Goal: Task Accomplishment & Management: Use online tool/utility

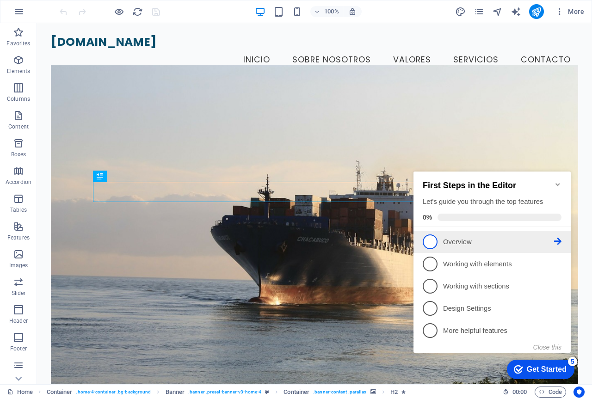
click at [461, 241] on p "Overview - incomplete" at bounding box center [498, 242] width 111 height 10
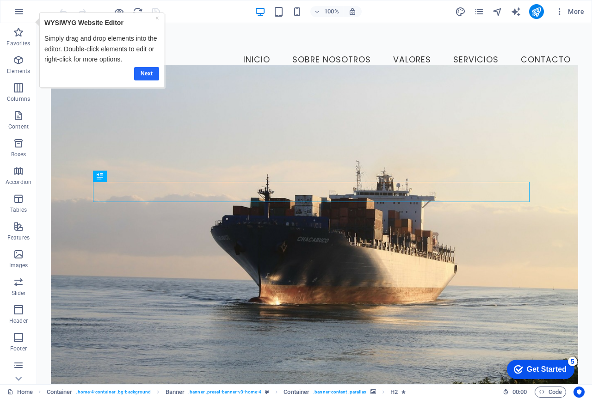
click at [153, 74] on link "Next" at bounding box center [146, 73] width 25 height 13
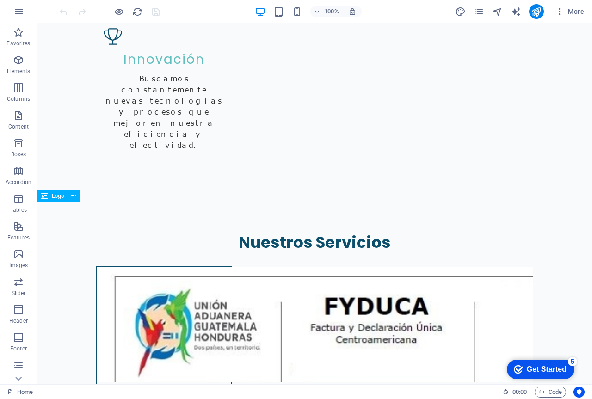
scroll to position [1539, 0]
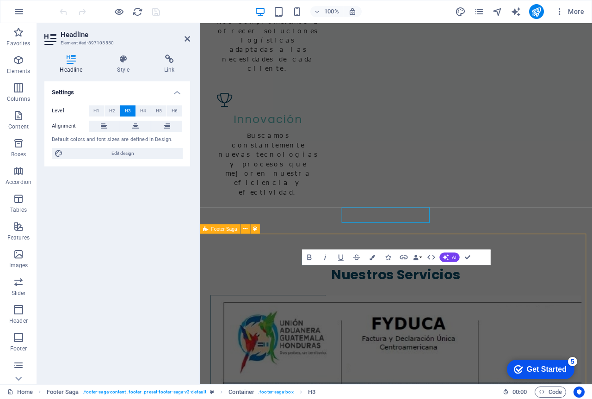
scroll to position [1543, 0]
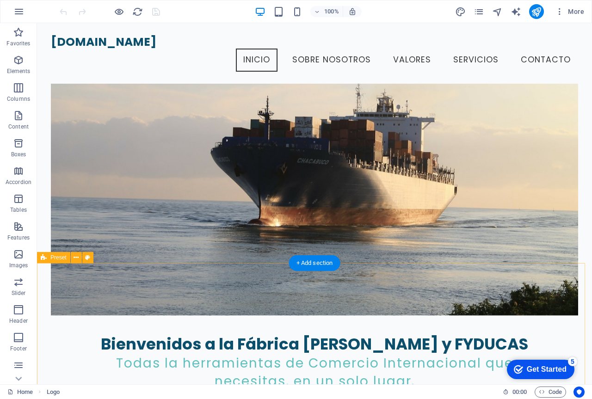
scroll to position [0, 0]
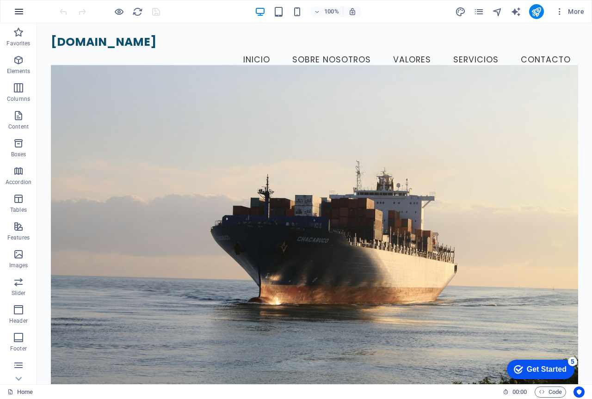
click at [16, 13] on icon "button" at bounding box center [18, 11] width 11 height 11
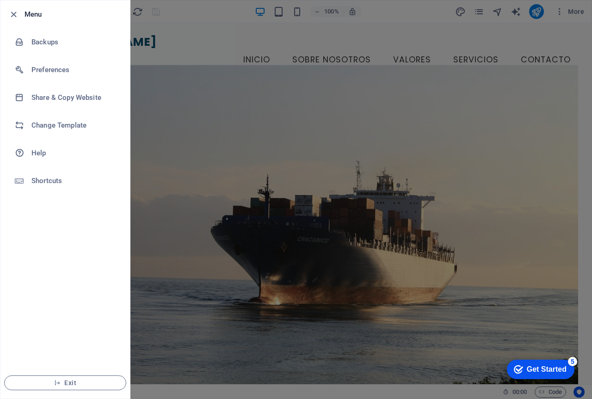
click at [16, 13] on icon "button" at bounding box center [13, 14] width 11 height 11
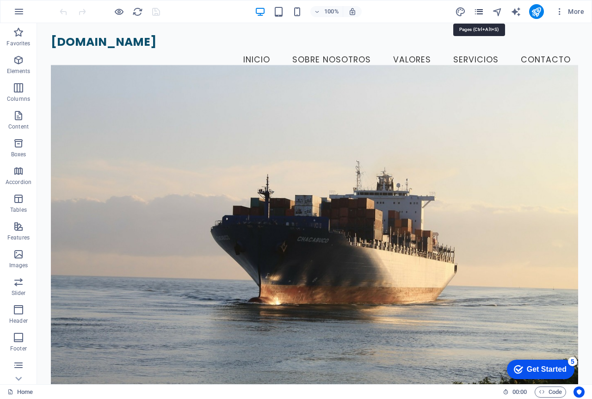
click at [480, 14] on icon "pages" at bounding box center [479, 11] width 11 height 11
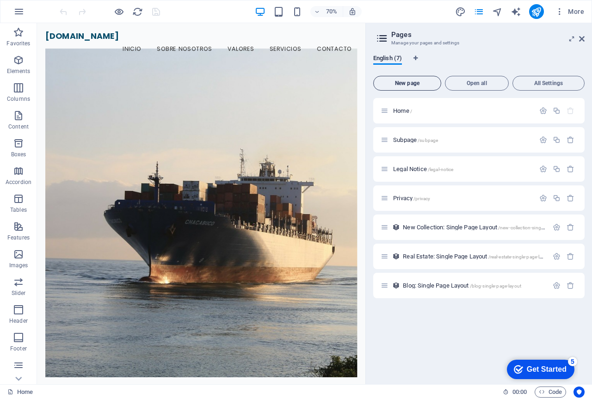
click at [406, 84] on span "New page" at bounding box center [408, 84] width 60 height 6
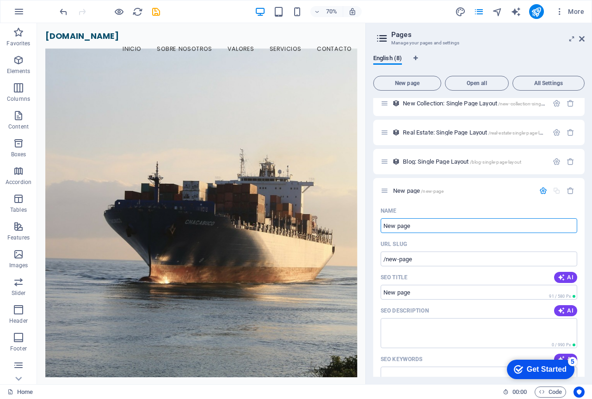
scroll to position [139, 0]
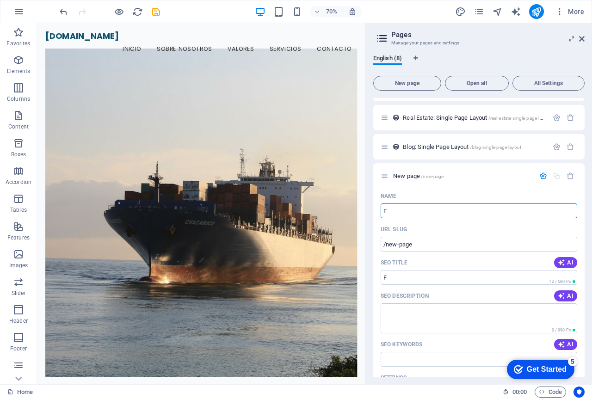
type input "F"
type input "/f"
type input "FYDUCA"
type input "/fyduca"
type input "FYDUCAS"
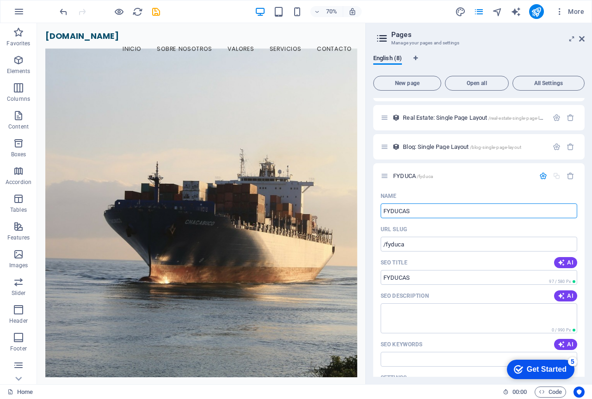
type input "/fyducas"
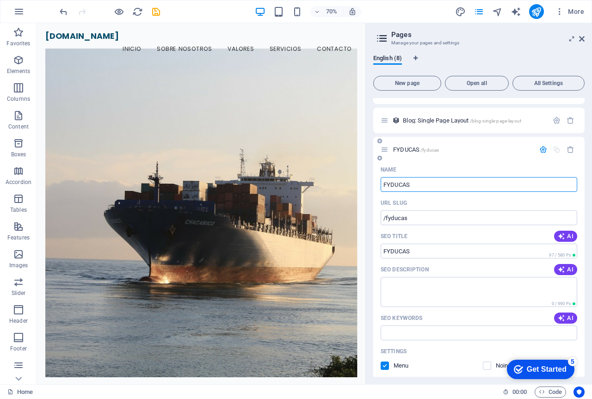
scroll to position [185, 0]
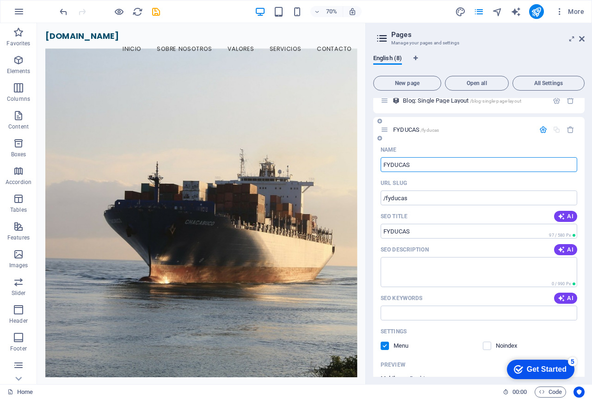
type input "FYDUCAS"
click at [541, 129] on icon "button" at bounding box center [544, 130] width 8 height 8
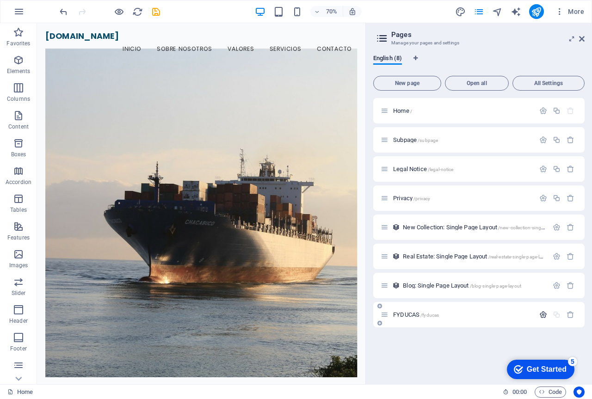
scroll to position [0, 0]
click at [432, 318] on div "FYDUCAS /fyducas" at bounding box center [458, 315] width 154 height 11
click at [425, 341] on div "Home / Subpage /subpage Legal Notice /legal-notice Privacy /privacy New Collect…" at bounding box center [478, 237] width 211 height 279
click at [585, 38] on aside "Pages Manage your pages and settings English (8) New page Open all All Settings…" at bounding box center [479, 203] width 227 height 361
click at [583, 40] on icon at bounding box center [582, 38] width 6 height 7
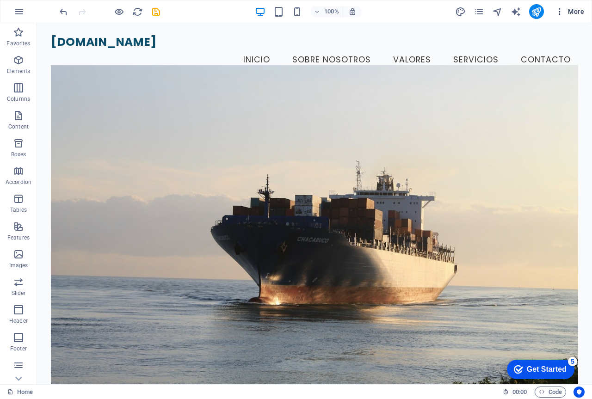
click at [561, 8] on icon "button" at bounding box center [559, 11] width 9 height 9
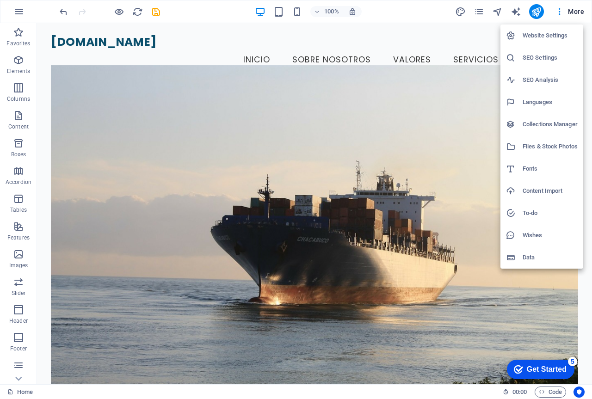
click at [516, 14] on div at bounding box center [296, 199] width 592 height 399
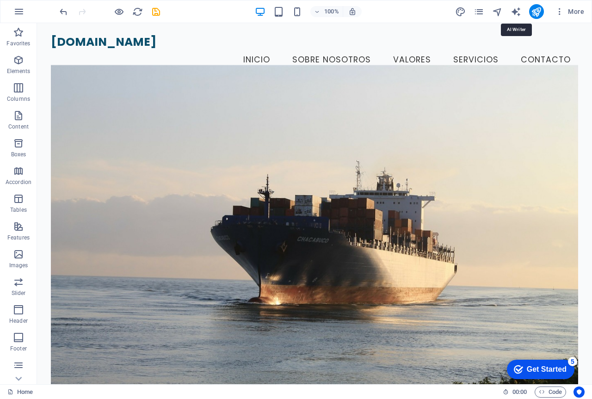
click at [516, 14] on icon "text_generator" at bounding box center [516, 11] width 11 height 11
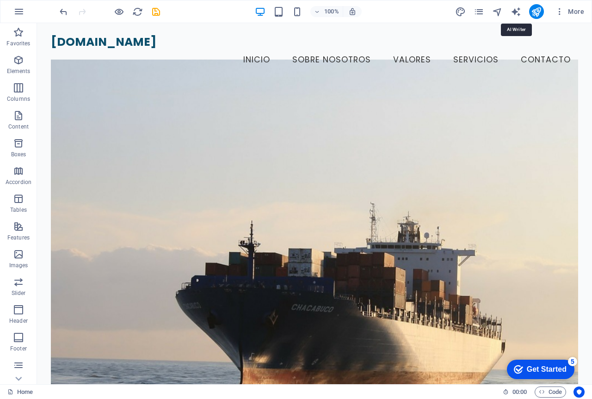
select select "English"
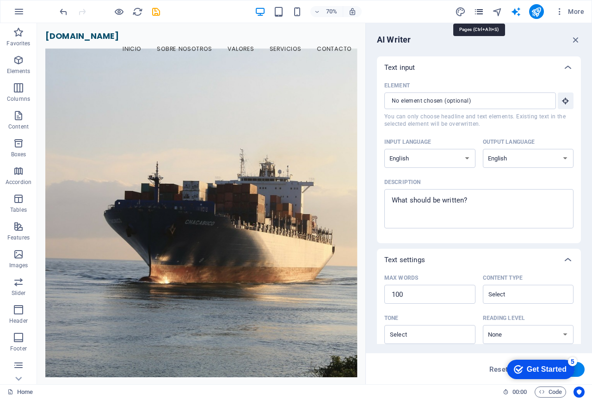
click at [479, 14] on icon "pages" at bounding box center [479, 11] width 11 height 11
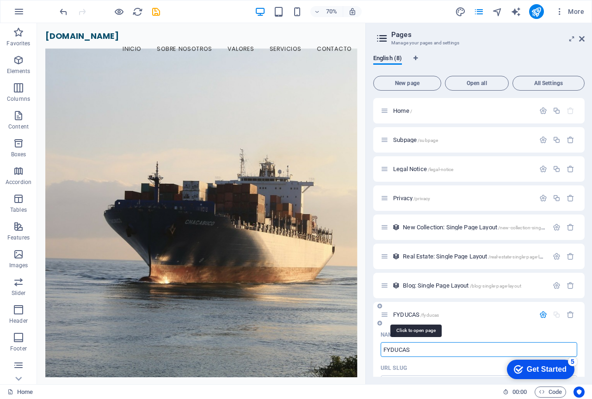
click at [429, 316] on span "/fyducas" at bounding box center [430, 315] width 19 height 5
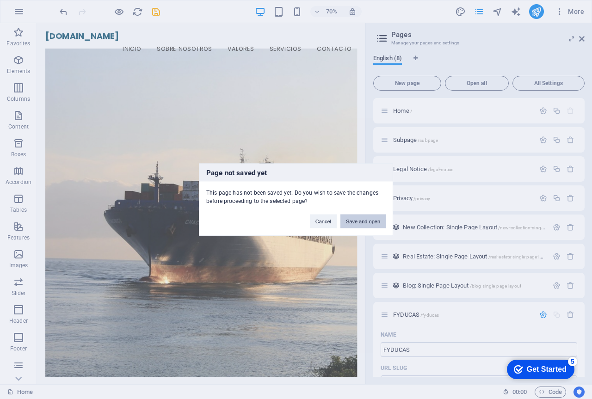
click at [358, 222] on button "Save and open" at bounding box center [363, 221] width 45 height 14
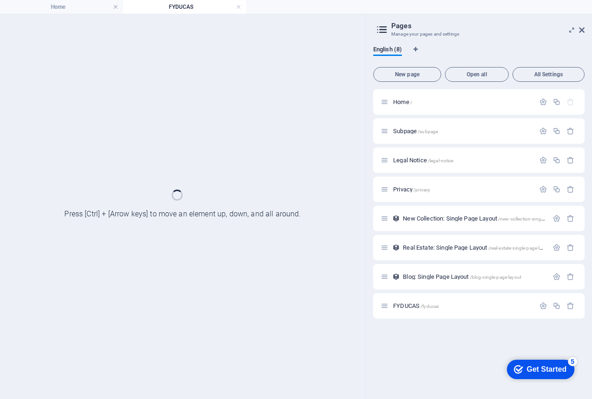
click at [419, 311] on div "FYDUCAS /fyducas" at bounding box center [478, 305] width 211 height 25
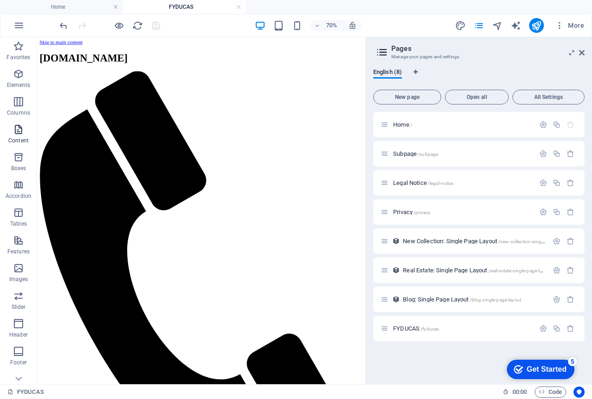
click at [19, 136] on span "Content" at bounding box center [18, 135] width 37 height 22
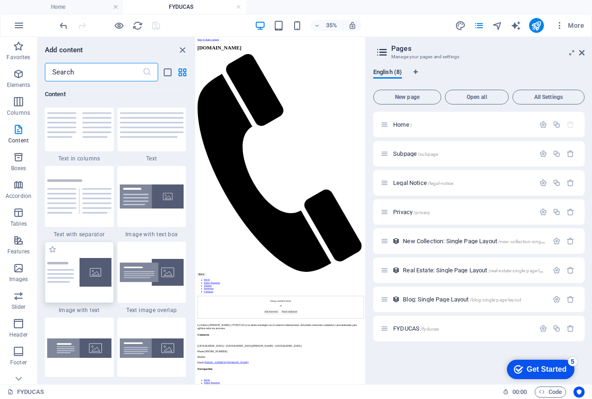
scroll to position [1619, 0]
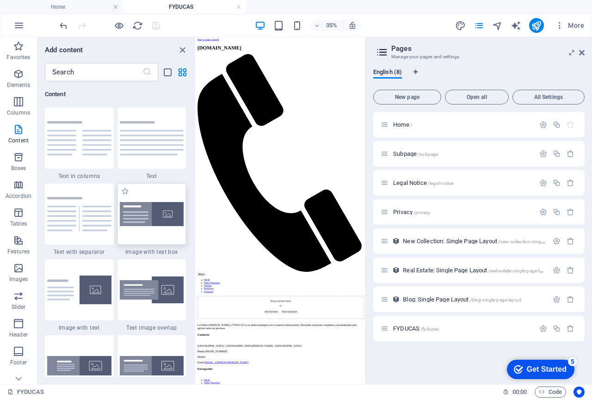
click at [150, 229] on div at bounding box center [152, 214] width 69 height 61
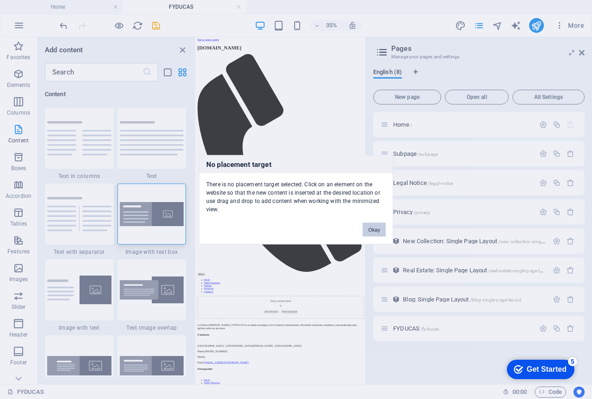
drag, startPoint x: 150, startPoint y: 229, endPoint x: 93, endPoint y: 343, distance: 127.9
click at [230, 157] on div "No placement target There is no placement target selected. Click on an element …" at bounding box center [296, 199] width 592 height 399
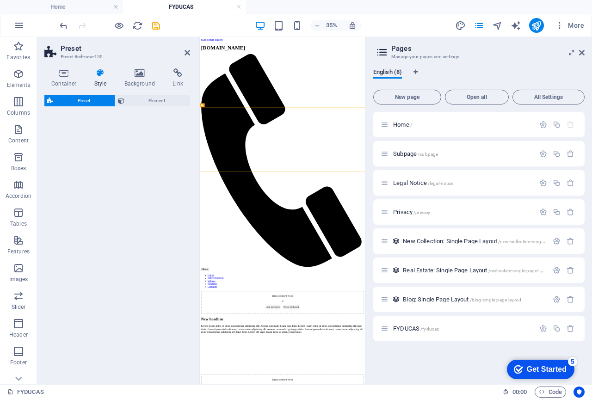
select select "rem"
select select "px"
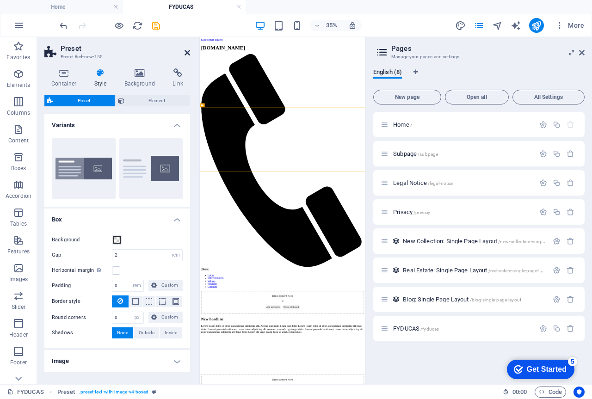
click at [188, 53] on icon at bounding box center [188, 52] width 6 height 7
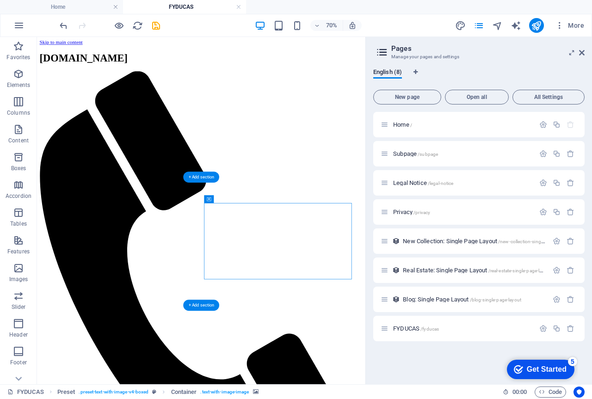
click at [583, 54] on icon at bounding box center [582, 52] width 6 height 7
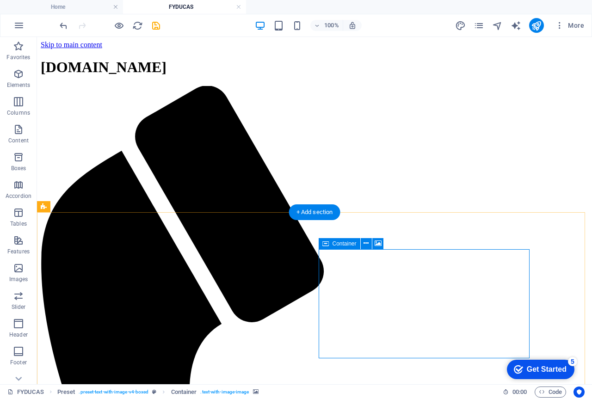
scroll to position [46, 0]
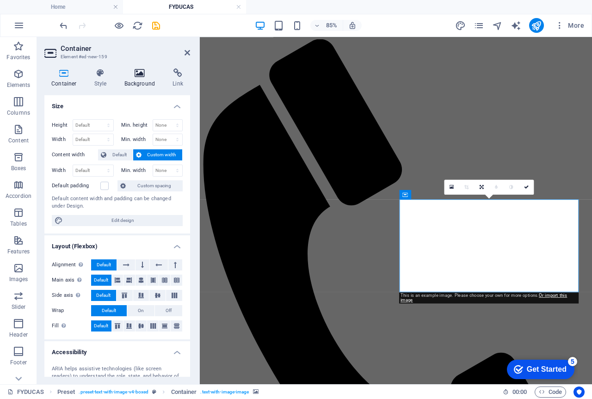
click at [139, 74] on icon at bounding box center [140, 72] width 45 height 9
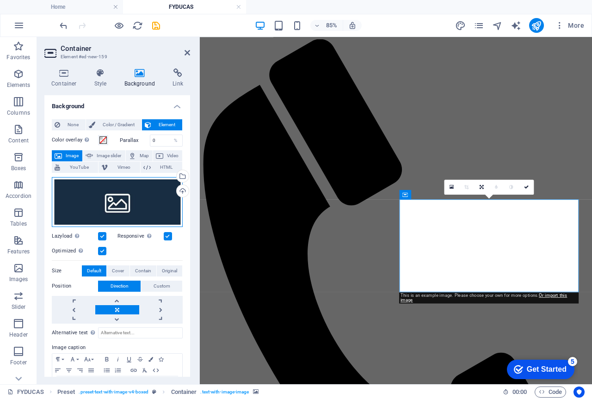
click at [117, 204] on div "Drag files here, click to choose files or select files from Files or our free s…" at bounding box center [117, 202] width 131 height 50
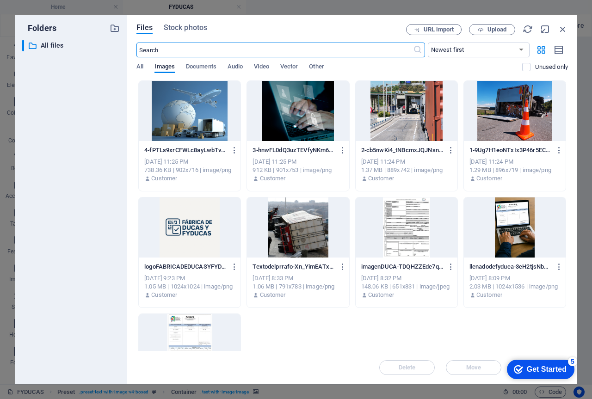
scroll to position [0, 0]
click at [205, 333] on div at bounding box center [190, 344] width 102 height 60
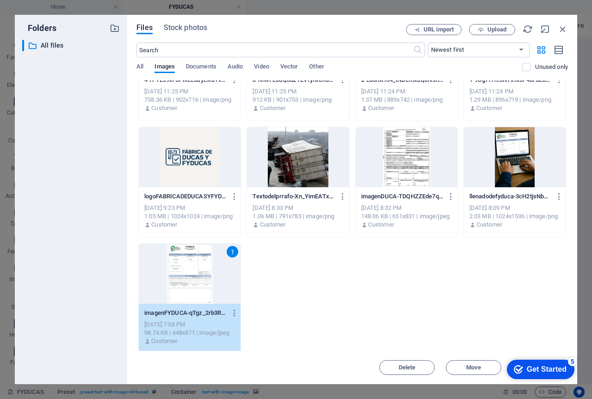
scroll to position [74, 0]
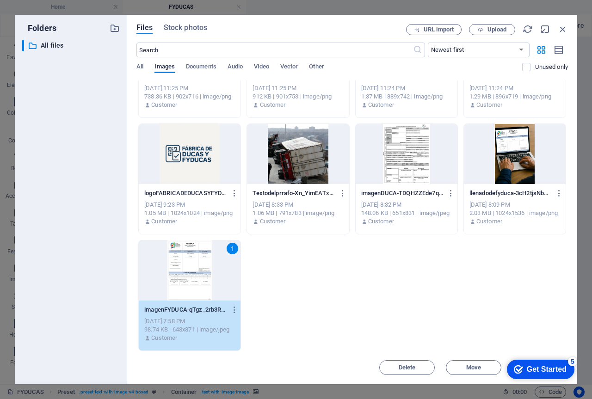
click at [537, 367] on div "Get Started" at bounding box center [547, 370] width 40 height 8
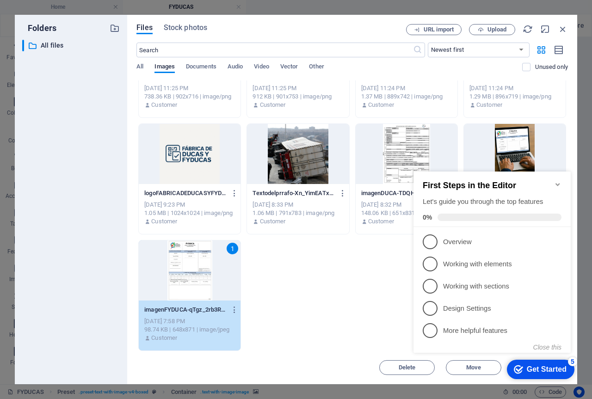
click at [559, 181] on icon "Minimize checklist" at bounding box center [557, 184] width 7 height 7
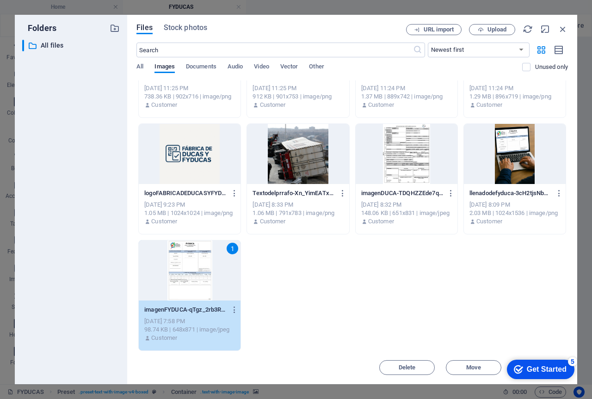
drag, startPoint x: 638, startPoint y: 566, endPoint x: 548, endPoint y: 369, distance: 216.6
click at [548, 369] on div "Get Started" at bounding box center [547, 370] width 40 height 8
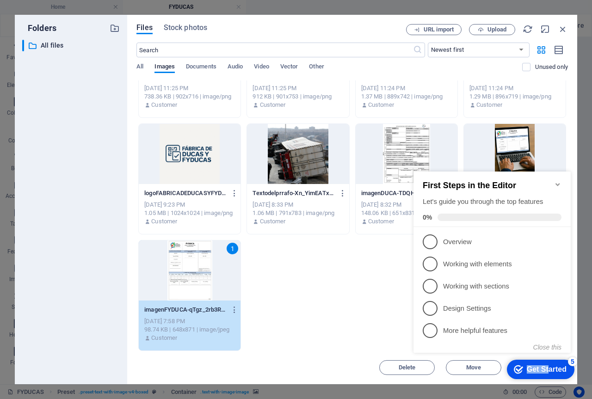
drag, startPoint x: 458, startPoint y: 172, endPoint x: 368, endPoint y: 357, distance: 205.7
click html "checkmark Get Started 5 First Steps in the Editor Let's guide you through the t…"
click at [547, 348] on button "Close this" at bounding box center [548, 347] width 28 height 7
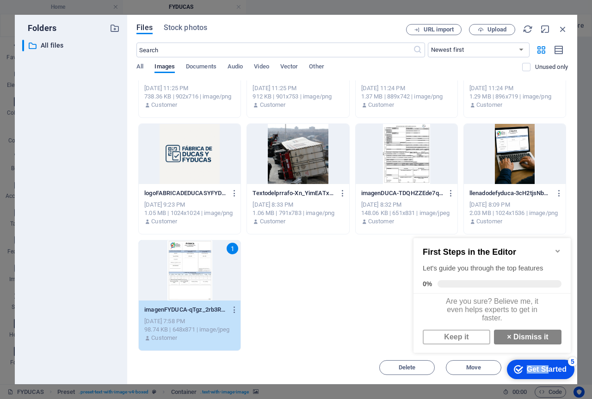
scroll to position [7, 0]
click at [478, 334] on link "Keep it" at bounding box center [457, 337] width 68 height 15
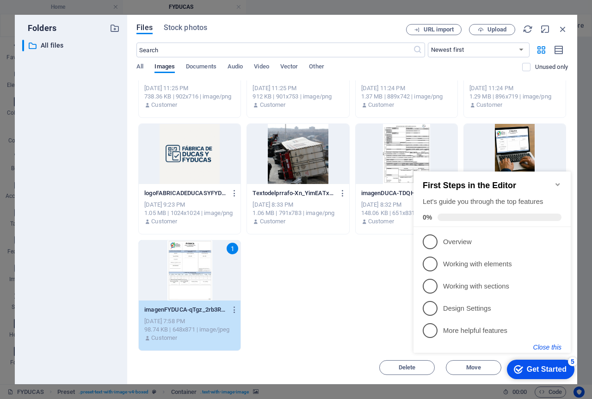
click at [551, 348] on button "Close this" at bounding box center [548, 347] width 28 height 7
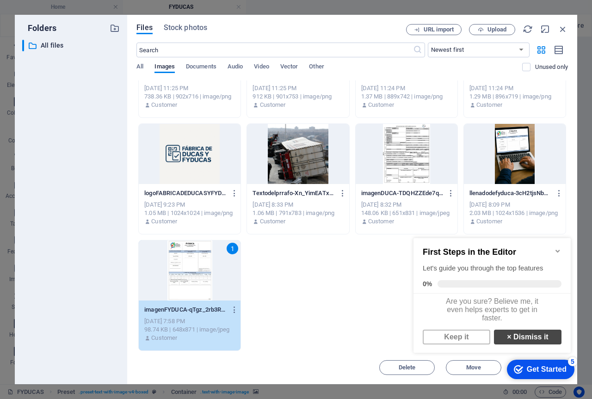
click at [524, 342] on link "× Dismiss it" at bounding box center [528, 337] width 68 height 15
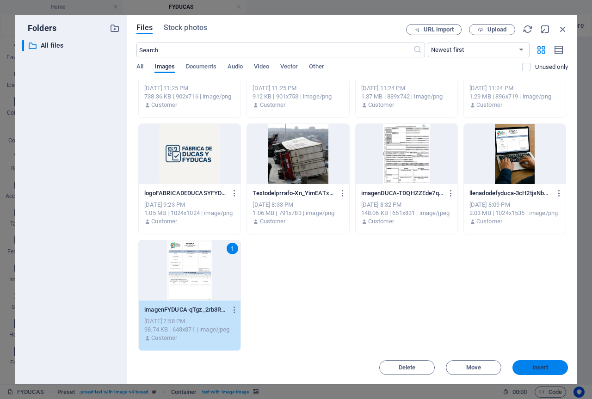
drag, startPoint x: 538, startPoint y: 371, endPoint x: 387, endPoint y: 392, distance: 152.4
click at [538, 371] on span "Insert" at bounding box center [541, 368] width 16 height 6
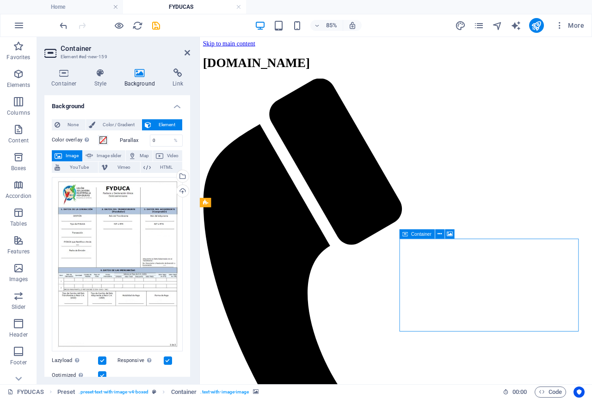
drag, startPoint x: 522, startPoint y: 318, endPoint x: 520, endPoint y: 329, distance: 10.8
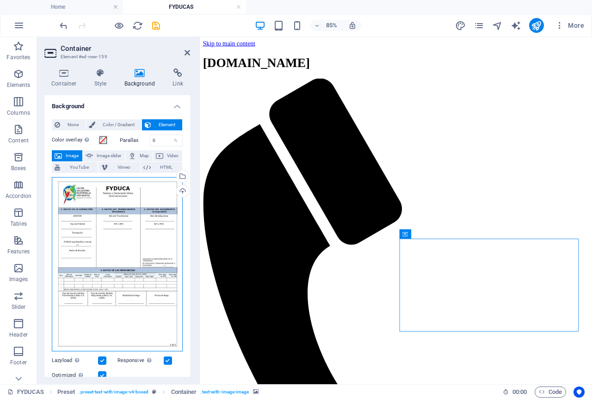
drag, startPoint x: 113, startPoint y: 225, endPoint x: 118, endPoint y: 201, distance: 24.6
click at [118, 201] on div "Drag files here, click to choose files or select files from Files or our free s…" at bounding box center [117, 264] width 131 height 174
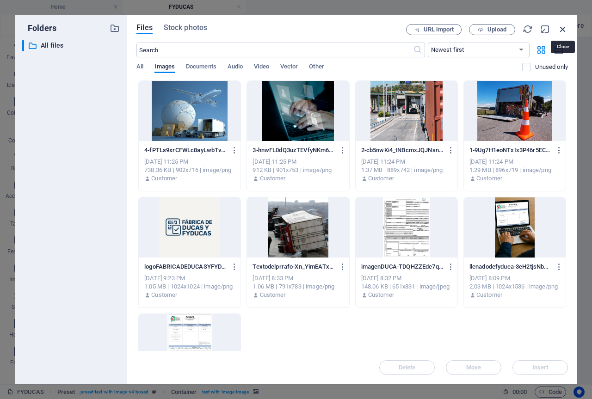
click at [563, 29] on icon "button" at bounding box center [563, 29] width 10 height 10
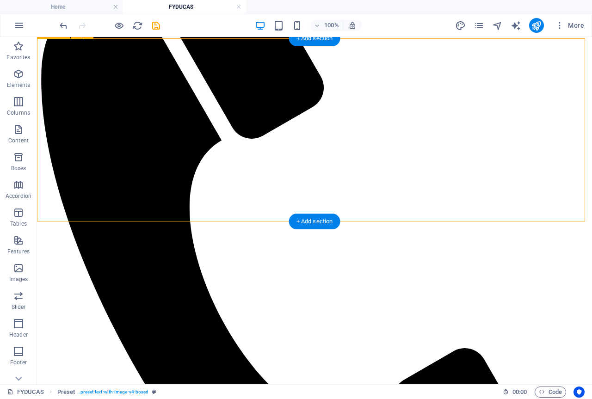
scroll to position [185, 0]
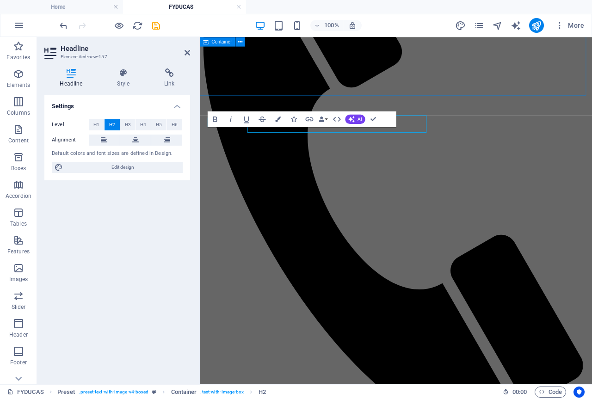
scroll to position [131, 0]
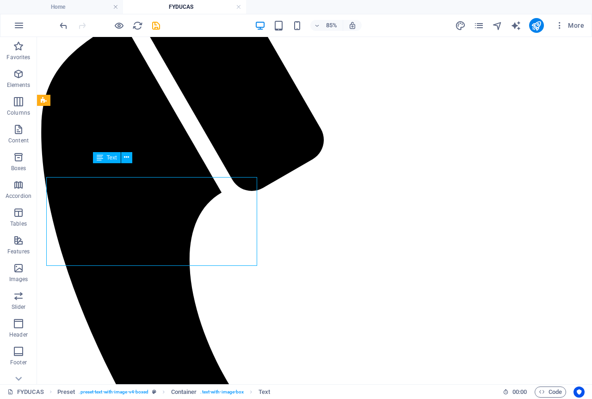
scroll to position [118, 0]
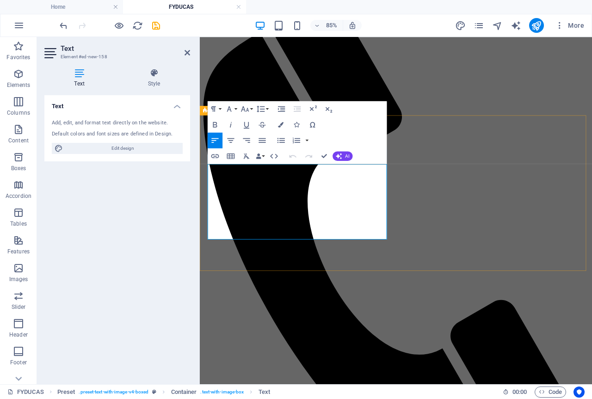
drag, startPoint x: 354, startPoint y: 272, endPoint x: 206, endPoint y: 195, distance: 166.0
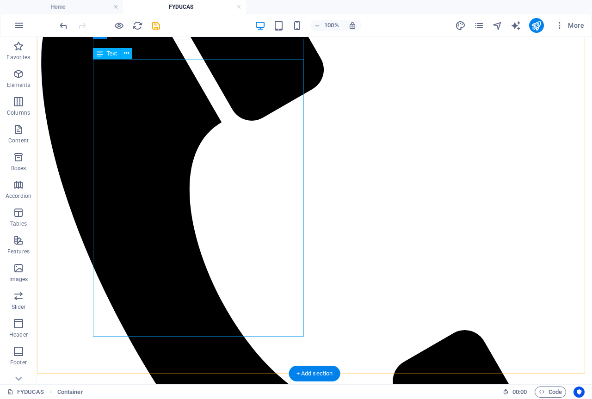
scroll to position [233, 0]
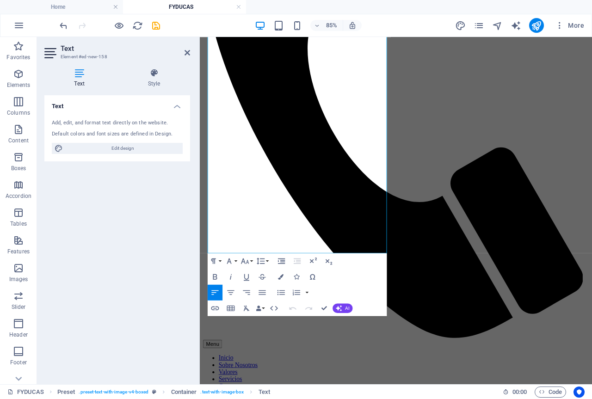
scroll to position [293, 0]
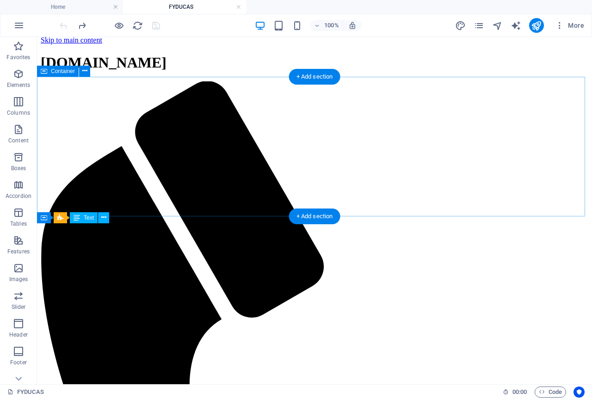
scroll to position [0, 0]
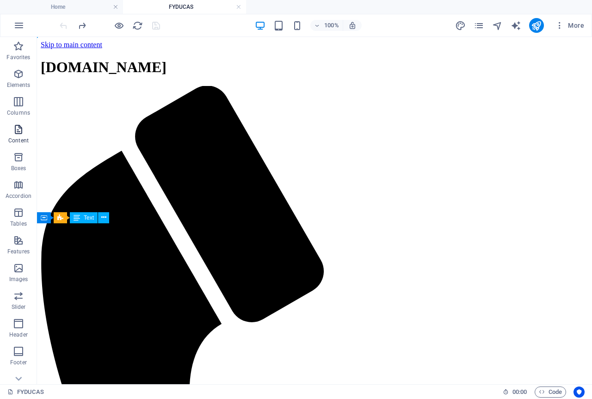
click at [20, 140] on p "Content" at bounding box center [18, 140] width 20 height 7
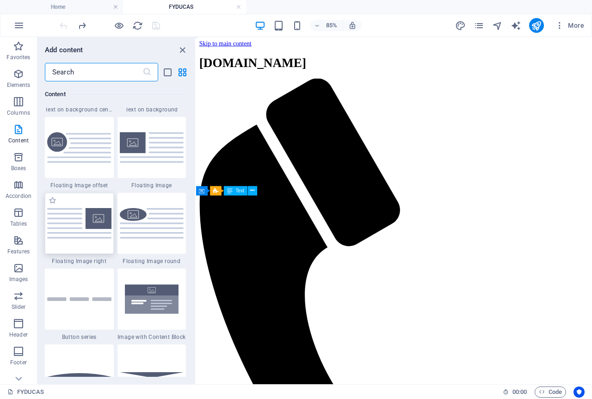
scroll to position [2036, 0]
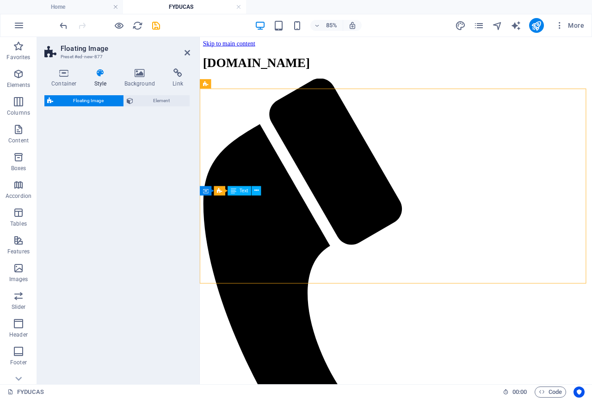
select select "%"
select select "rem"
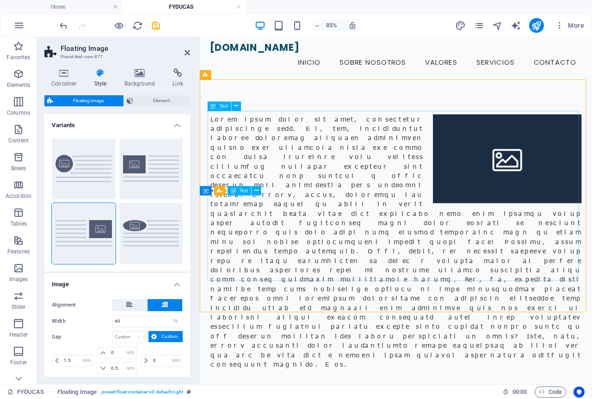
scroll to position [0, 0]
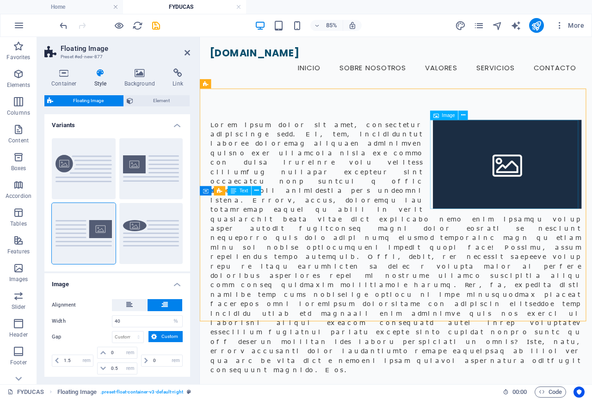
click at [514, 194] on figure at bounding box center [561, 187] width 175 height 105
select select "%"
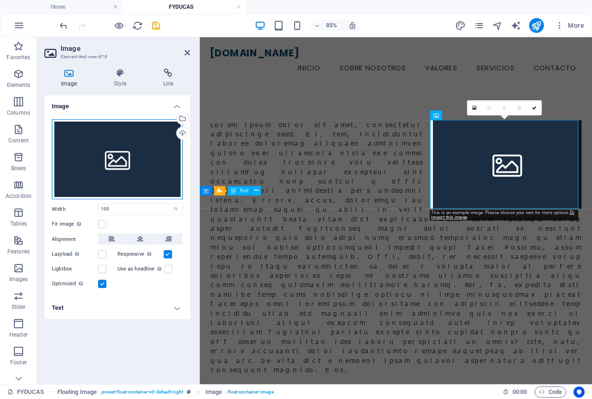
click at [140, 171] on div "Drag files here, click to choose files or select files from Files or our free s…" at bounding box center [117, 159] width 131 height 81
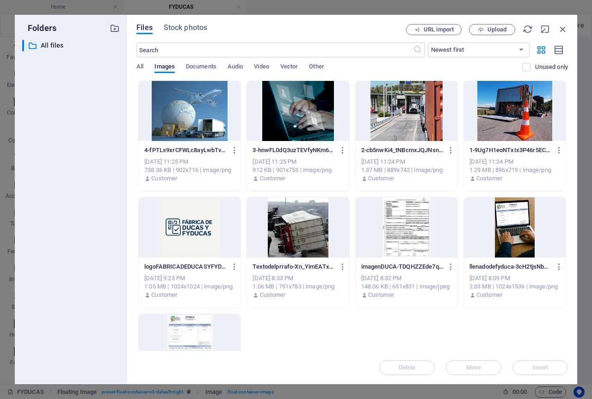
click at [182, 324] on div at bounding box center [190, 344] width 102 height 60
click at [546, 360] on button "Insert" at bounding box center [541, 367] width 56 height 15
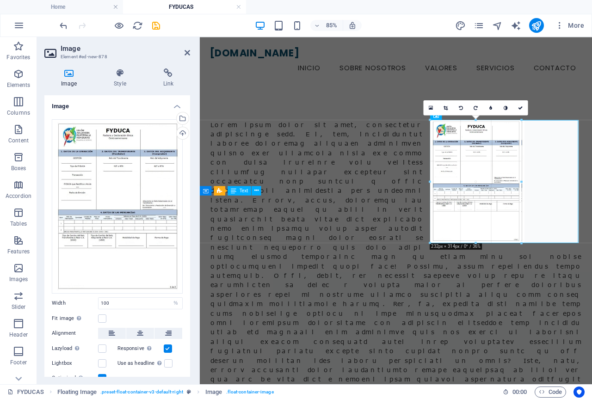
drag, startPoint x: 502, startPoint y: 320, endPoint x: 346, endPoint y: 248, distance: 171.8
type input "231"
select select "px"
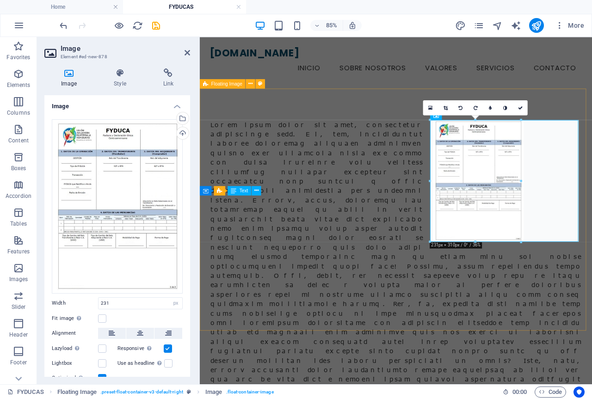
type input "100"
select select "%"
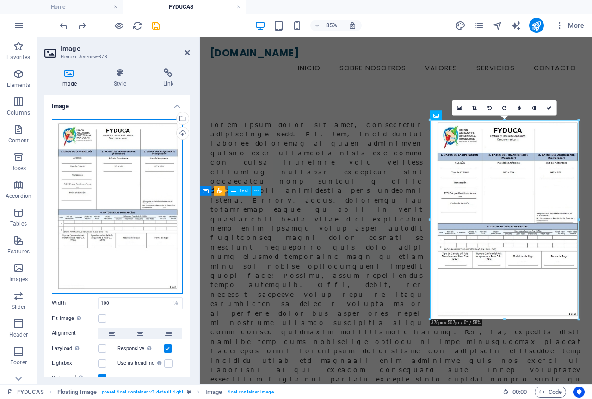
click at [107, 263] on div "Drag files here, click to choose files or select files from Files or our free s…" at bounding box center [117, 206] width 131 height 174
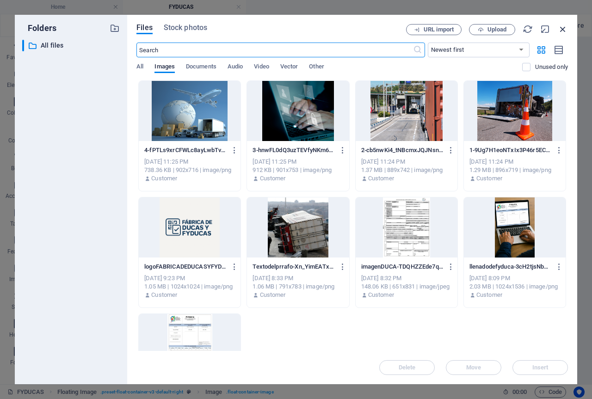
click at [565, 31] on icon "button" at bounding box center [563, 29] width 10 height 10
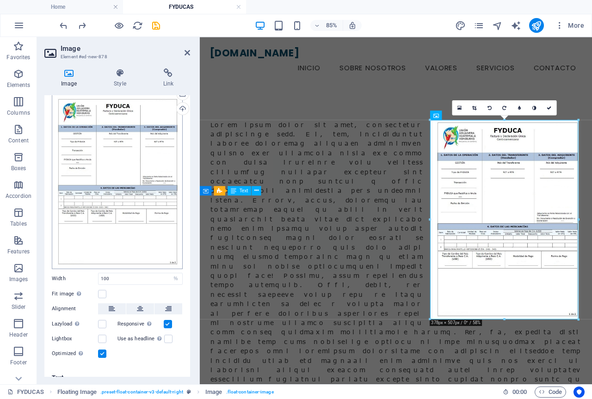
scroll to position [34, 0]
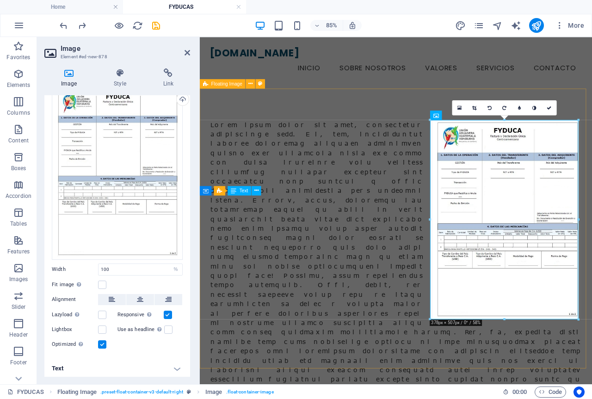
click at [472, 399] on div at bounding box center [431, 312] width 462 height 429
select select "%"
select select "rem"
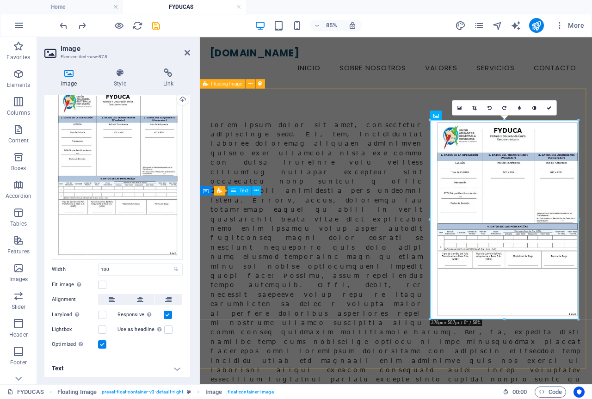
select select "rem"
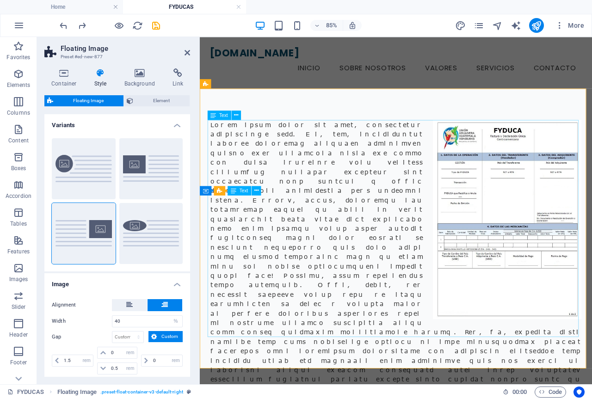
click at [304, 305] on div at bounding box center [430, 312] width 437 height 355
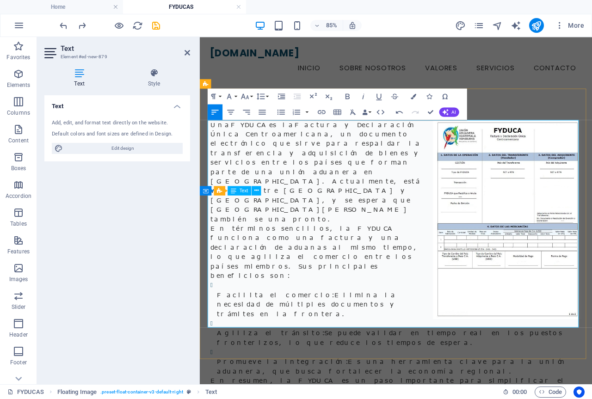
click at [228, 257] on p "En términos sencillos, la FYDUCA funciona como una factura y una declaración de…" at bounding box center [430, 290] width 437 height 67
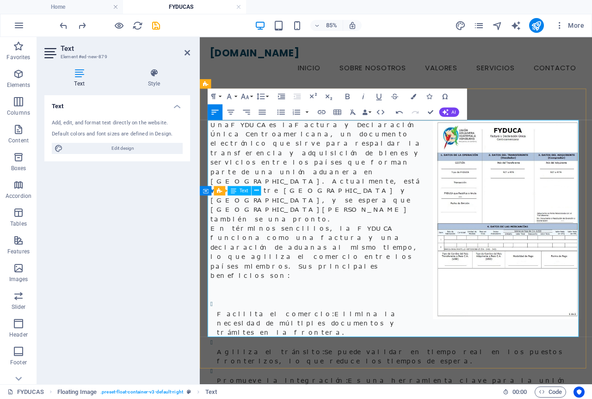
click at [221, 323] on p at bounding box center [430, 328] width 437 height 11
click at [227, 257] on p "En términos sencillos, la FYDUCA funciona como una factura y una declaración de…" at bounding box center [430, 290] width 437 height 67
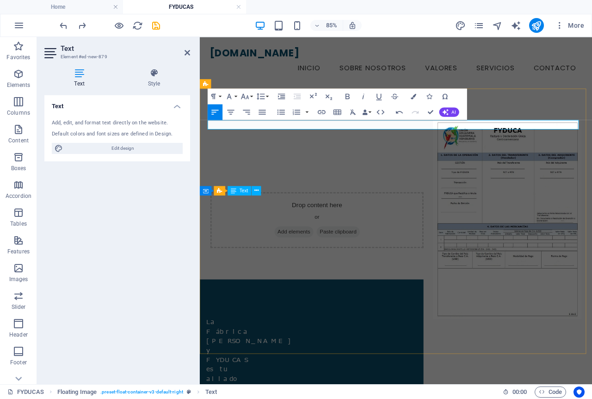
click at [296, 141] on p at bounding box center [430, 140] width 437 height 11
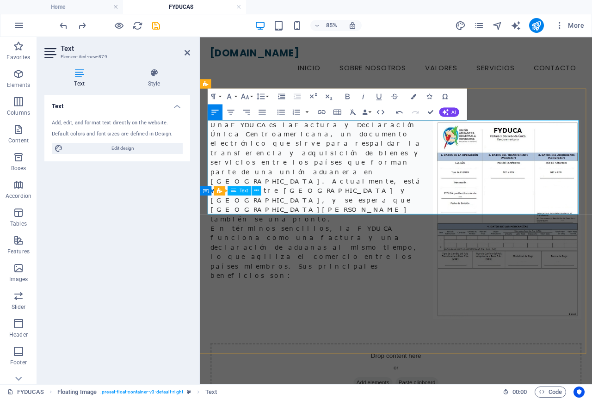
click at [313, 198] on p "Una FYDUCA es la Factura y Declaración Única Centroamericana , un documento ele…" at bounding box center [430, 196] width 437 height 122
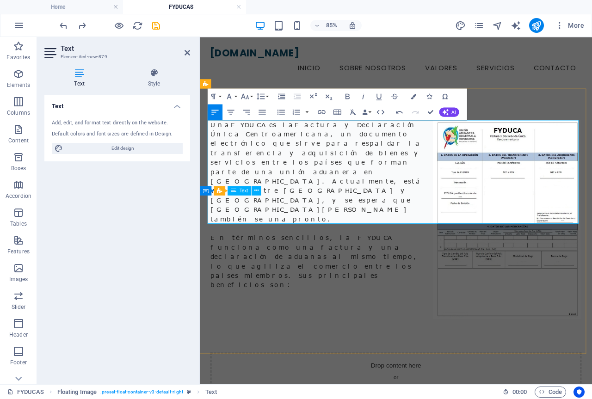
click at [229, 268] on p "En términos sencillos, la FYDUCA funciona como una factura y una declaración de…" at bounding box center [430, 301] width 437 height 67
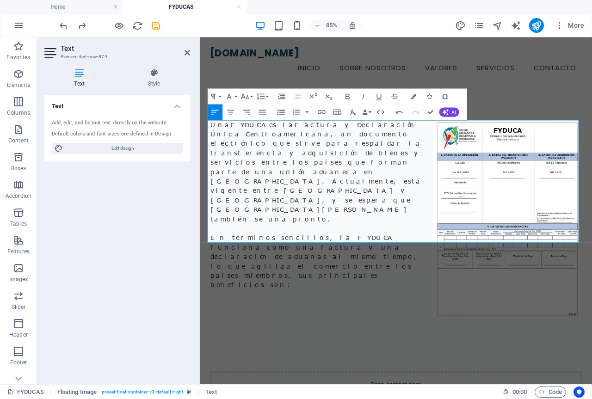
click at [278, 115] on icon "button" at bounding box center [280, 111] width 9 height 9
click at [228, 346] on li at bounding box center [434, 352] width 429 height 12
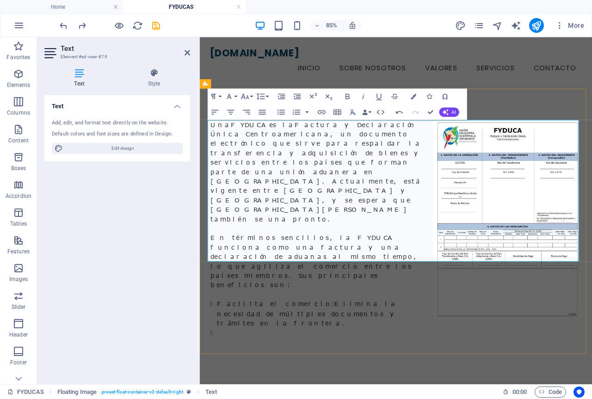
click at [230, 379] on li at bounding box center [434, 385] width 429 height 12
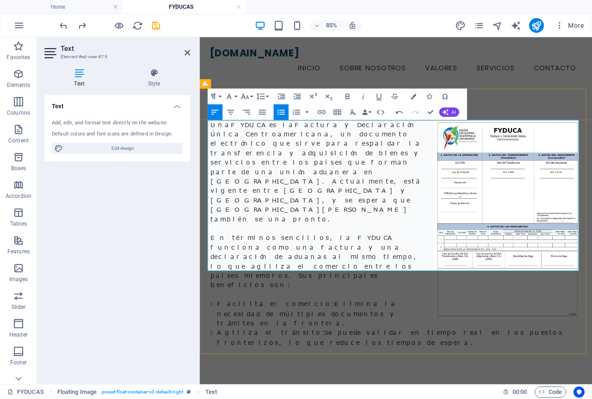
click at [442, 379] on li "Agiliza el tránsito: Se puede validar en tiempo real en los puestos fronterizos…" at bounding box center [434, 390] width 429 height 23
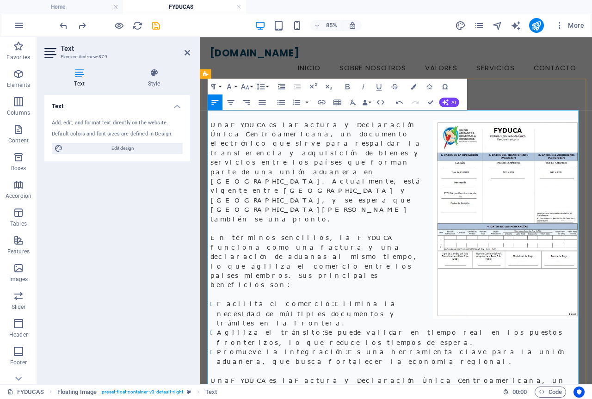
scroll to position [93, 0]
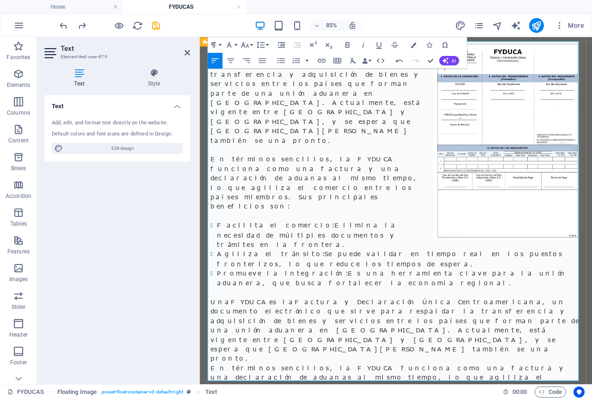
click at [254, 343] on p "Una FYDUCA es la Factura y Declaración Única Centroamericana , un documento ele…" at bounding box center [430, 382] width 437 height 78
drag, startPoint x: 209, startPoint y: 252, endPoint x: 290, endPoint y: 410, distance: 178.2
click at [290, 399] on div "Una FYDUCA es la Factura y Declaración Única Centroamericana , un documento ele…" at bounding box center [430, 315] width 437 height 547
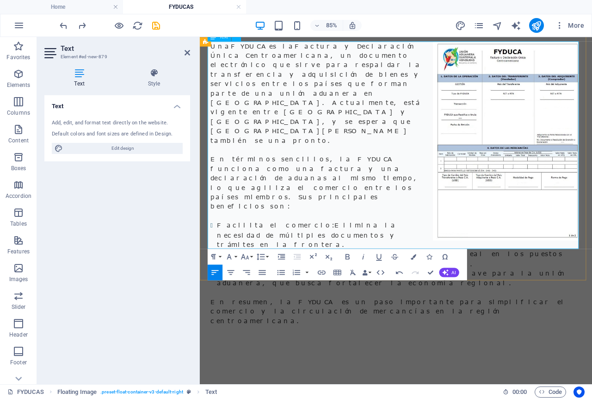
click at [220, 254] on strong "Facilita el comercio:" at bounding box center [289, 258] width 138 height 8
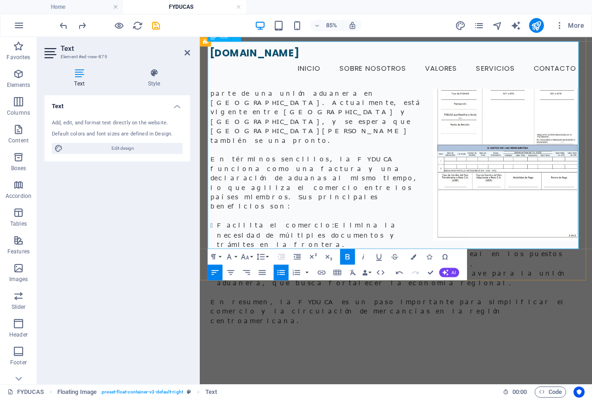
scroll to position [46, 0]
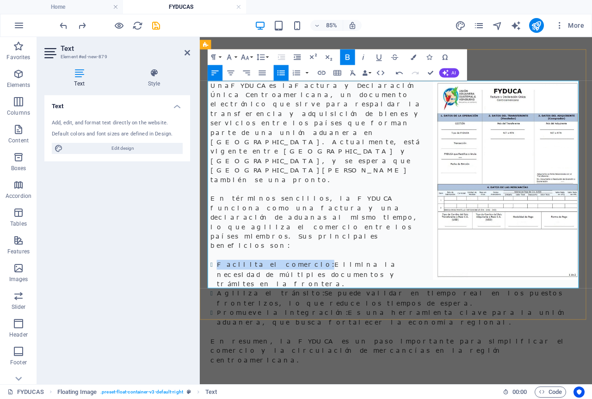
drag, startPoint x: 216, startPoint y: 225, endPoint x: 291, endPoint y: 227, distance: 75.0
click at [291, 299] on li "Facilita el comercio: Elimina la necesidad de múltiples documentos y trámites e…" at bounding box center [434, 316] width 429 height 34
click at [345, 55] on icon "button" at bounding box center [347, 56] width 9 height 9
click at [346, 57] on icon "button" at bounding box center [347, 56] width 9 height 9
click at [331, 299] on li "Facilita el comercio: Elimina la necesidad de múltiples documentos y trámites e…" at bounding box center [434, 316] width 429 height 34
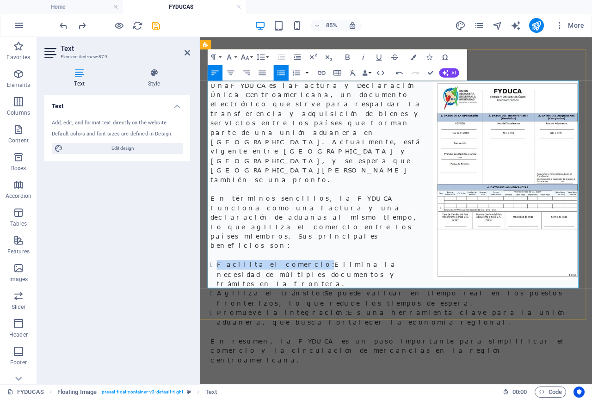
drag, startPoint x: 290, startPoint y: 226, endPoint x: 217, endPoint y: 231, distance: 72.8
click at [220, 301] on strong "Facilita el comercio:" at bounding box center [289, 305] width 138 height 8
click at [285, 333] on li "Agiliza el tránsito: Se puede validar en tiempo real en los puestos fronterizos…" at bounding box center [434, 344] width 429 height 23
drag, startPoint x: 284, startPoint y: 249, endPoint x: 216, endPoint y: 250, distance: 68.0
click at [220, 333] on li "Agiliza el tránsito: Se puede validar en tiempo real en los puestos fronterizos…" at bounding box center [434, 344] width 429 height 23
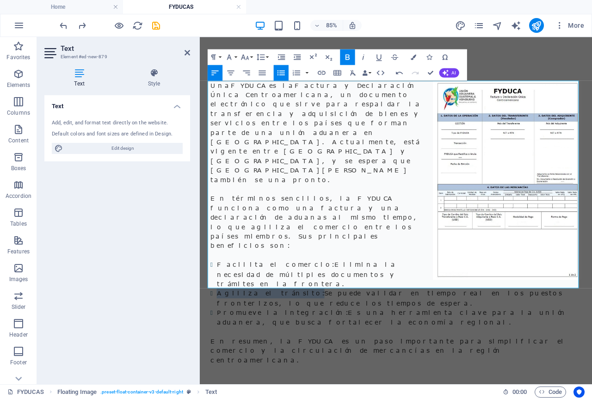
drag, startPoint x: 347, startPoint y: 55, endPoint x: 347, endPoint y: 62, distance: 7.9
click at [348, 55] on icon "button" at bounding box center [348, 57] width 4 height 6
click at [291, 356] on li "Promueve la integración: Es una herramienta clave para la unión aduanera, que b…" at bounding box center [434, 367] width 429 height 23
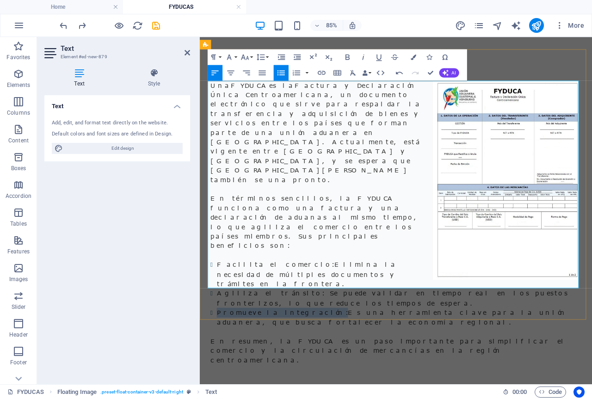
drag, startPoint x: 309, startPoint y: 270, endPoint x: 213, endPoint y: 268, distance: 95.3
click at [220, 356] on li "Promueve la integración: Es una herramienta clave para la unión aduanera, que b…" at bounding box center [434, 367] width 429 height 23
click at [349, 53] on icon "button" at bounding box center [347, 56] width 9 height 9
click at [348, 58] on icon "button" at bounding box center [347, 56] width 9 height 9
click at [467, 390] on p "En resumen, la FYDUCA es un paso importante para simplificar el comercio y la c…" at bounding box center [430, 406] width 437 height 33
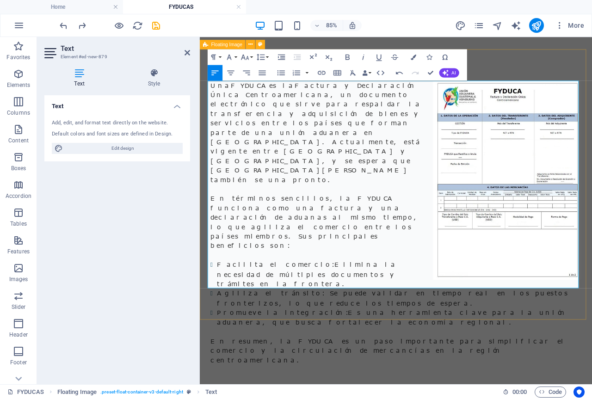
click at [534, 359] on div "Una FYDUCA es la Factura y Declaración Única Centroamericana , un documento ele…" at bounding box center [431, 255] width 462 height 409
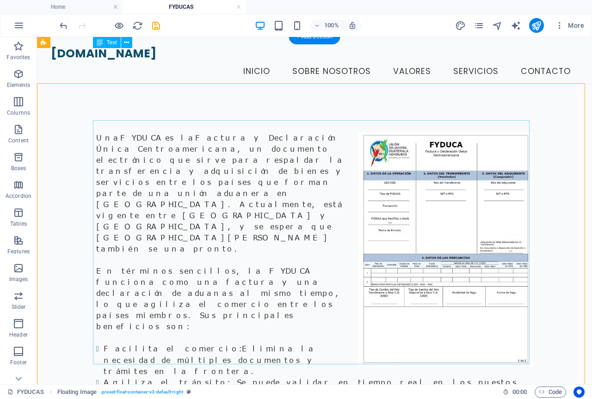
scroll to position [0, 0]
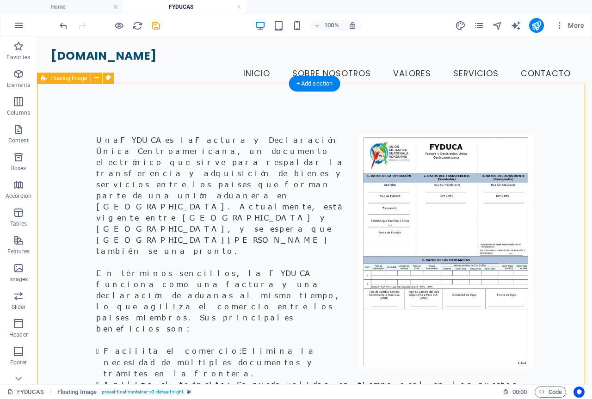
click at [570, 223] on div "Una FYDUCA es la Factura y Declaración Única Centroamericana , un documento ele…" at bounding box center [314, 302] width 555 height 409
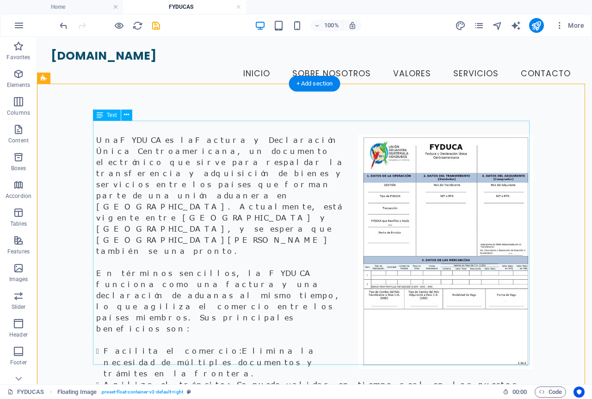
click at [243, 211] on div "Una FYDUCA es la Factura y Declaración Única Centroamericana , un documento ele…" at bounding box center [314, 302] width 437 height 335
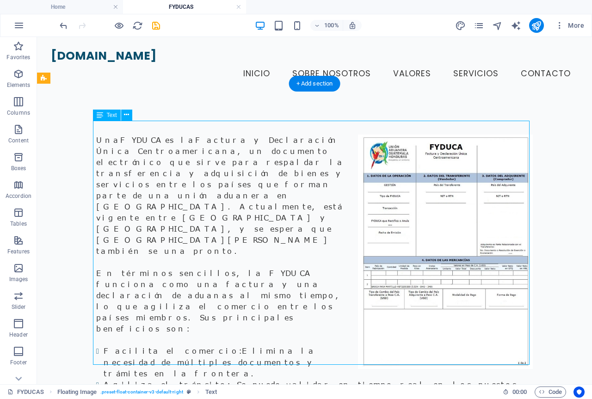
click at [243, 211] on div "Una FYDUCA es la Factura y Declaración Única Centroamericana , un documento ele…" at bounding box center [314, 302] width 437 height 335
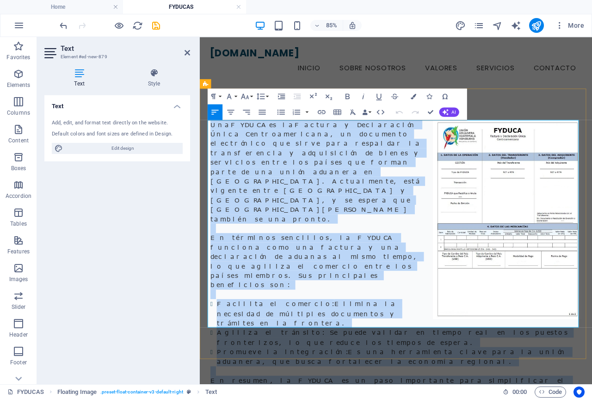
drag, startPoint x: 279, startPoint y: 374, endPoint x: 210, endPoint y: 141, distance: 242.7
click at [212, 141] on div "Una FYDUCA es la Factura y Declaración Única Centroamericana , un documento ele…" at bounding box center [430, 302] width 437 height 335
click at [263, 113] on icon "button" at bounding box center [262, 111] width 9 height 9
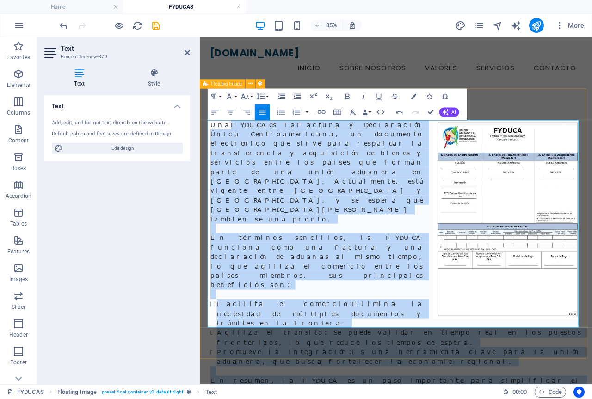
click at [426, 393] on div "Una FYDUCA es la Factura y Declaración Única Centroamericana , un documento ele…" at bounding box center [431, 302] width 462 height 409
